Goal: Browse casually

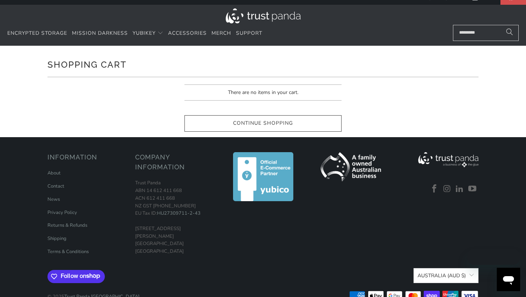
scroll to position [14, 0]
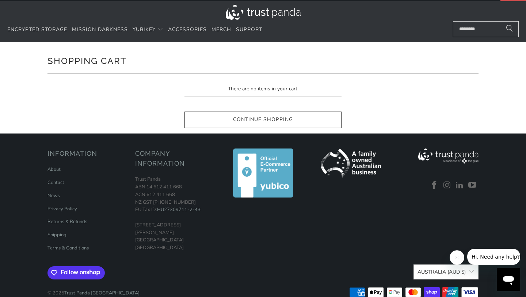
click at [294, 15] on img at bounding box center [263, 12] width 75 height 15
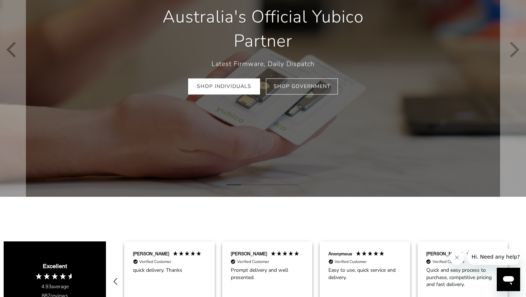
scroll to position [103, 0]
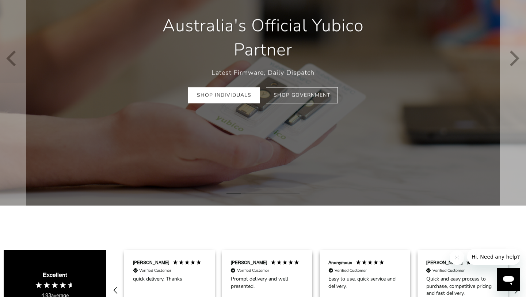
click at [504, 156] on button "Next" at bounding box center [513, 59] width 26 height 294
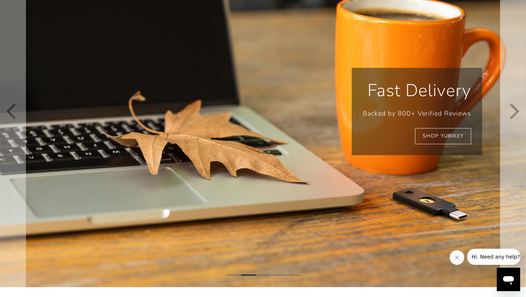
scroll to position [74, 0]
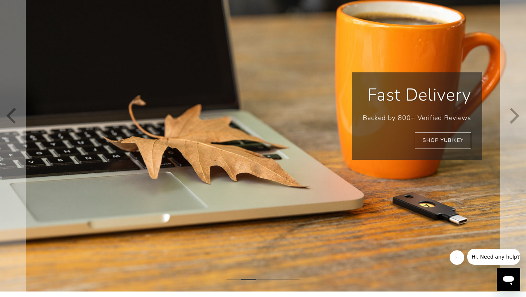
click at [504, 155] on button "Next" at bounding box center [513, 115] width 26 height 351
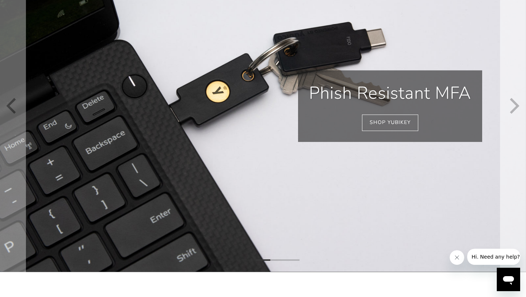
click at [504, 155] on button "Next" at bounding box center [513, 105] width 26 height 331
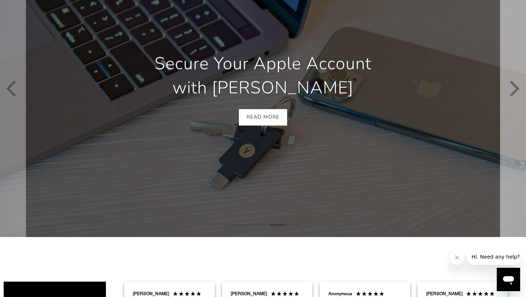
click at [504, 155] on button "Next" at bounding box center [513, 88] width 26 height 296
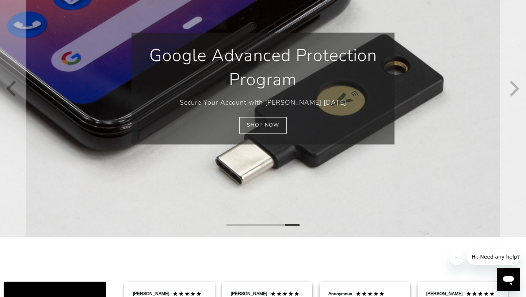
click at [520, 106] on icon "Next" at bounding box center [513, 89] width 16 height 178
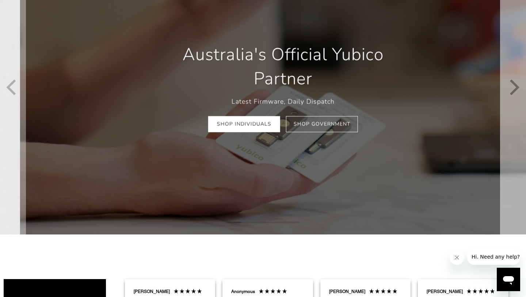
scroll to position [0, 98]
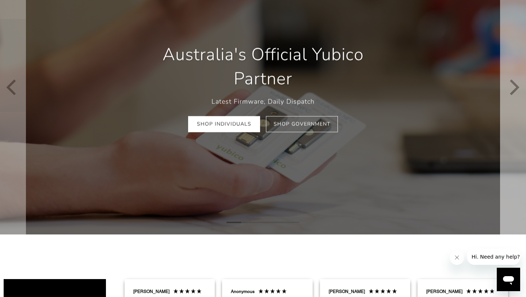
click at [520, 106] on icon "Next" at bounding box center [513, 87] width 16 height 176
